Goal: Task Accomplishment & Management: Manage account settings

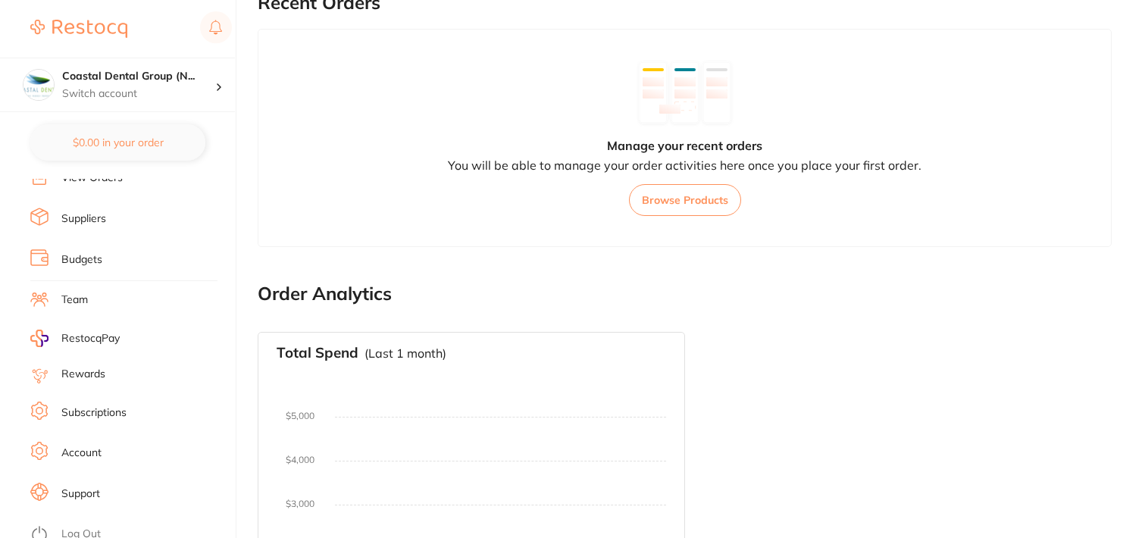
scroll to position [901, 0]
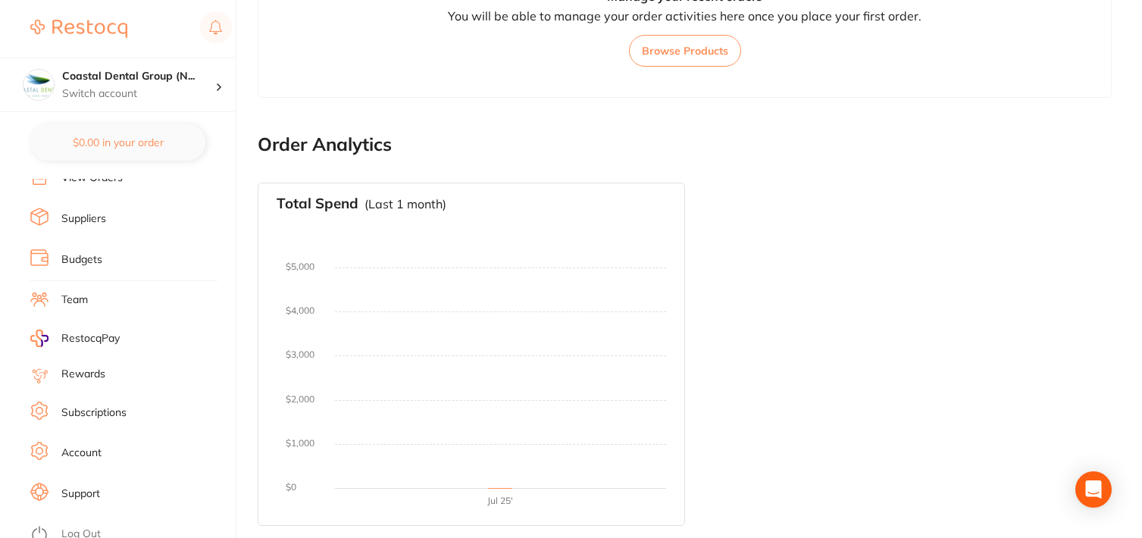
click at [86, 527] on link "Log Out" at bounding box center [80, 534] width 39 height 15
